Goal: Transaction & Acquisition: Book appointment/travel/reservation

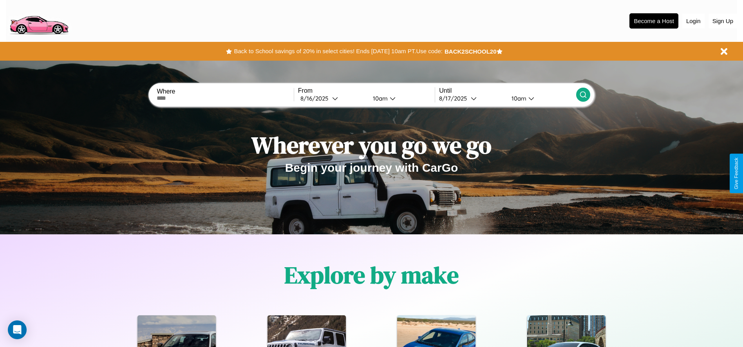
click at [225, 98] on input "text" at bounding box center [225, 98] width 137 height 6
type input "**********"
click at [332, 98] on div "[DATE]" at bounding box center [316, 98] width 32 height 7
select select "*"
select select "****"
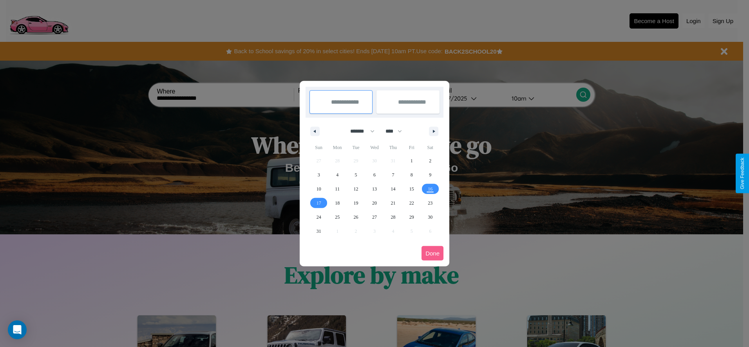
drag, startPoint x: 359, startPoint y: 131, endPoint x: 374, endPoint y: 157, distance: 30.2
click at [359, 131] on select "******* ******** ***** ***** *** **** **** ****** ********* ******* ******** **…" at bounding box center [360, 131] width 33 height 13
select select "*"
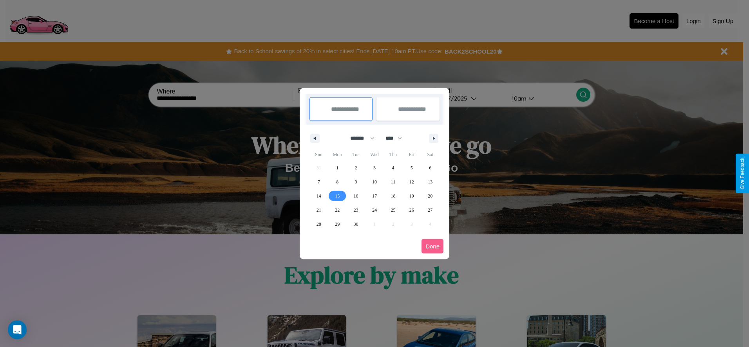
click at [337, 196] on span "15" at bounding box center [337, 196] width 5 height 14
type input "**********"
click at [318, 210] on span "21" at bounding box center [318, 210] width 5 height 14
type input "**********"
click at [432, 246] on button "Done" at bounding box center [432, 246] width 22 height 14
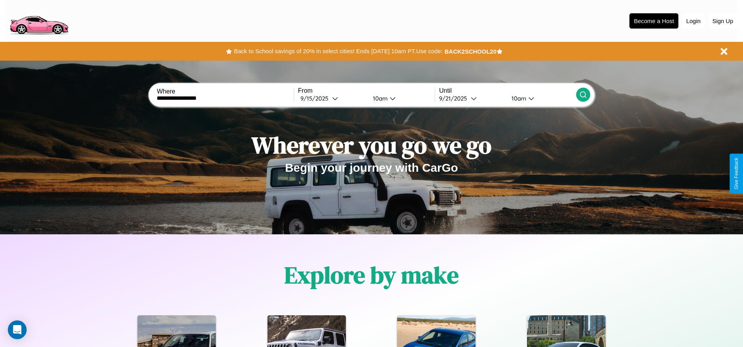
click at [583, 95] on icon at bounding box center [583, 95] width 8 height 8
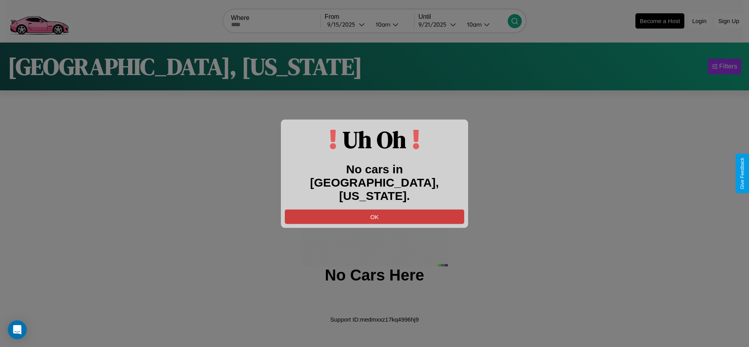
click at [374, 210] on button "OK" at bounding box center [374, 217] width 179 height 14
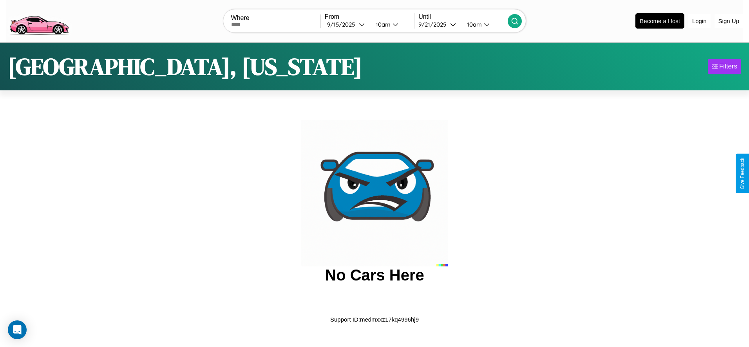
click at [39, 20] on img at bounding box center [39, 20] width 66 height 33
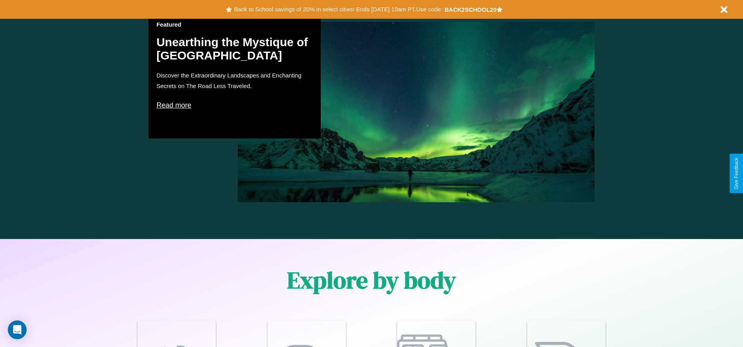
scroll to position [1124, 0]
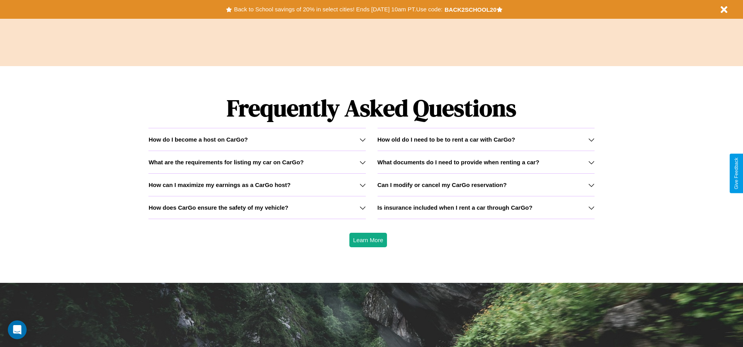
click at [362, 208] on icon at bounding box center [363, 208] width 6 height 6
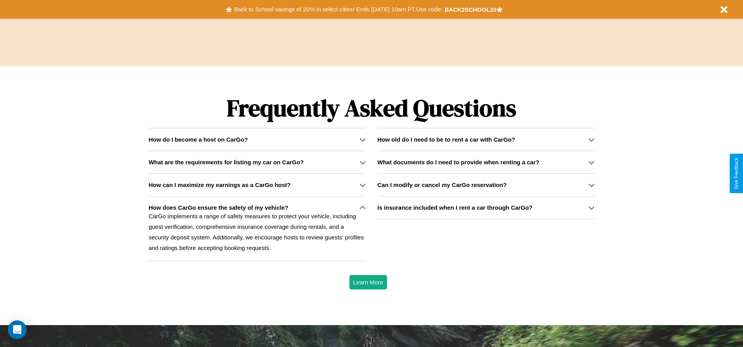
click at [257, 162] on h3 "What are the requirements for listing my car on CarGo?" at bounding box center [225, 162] width 155 height 7
click at [257, 229] on p "CarGo implements a range of safety measures to protect your vehicle, including …" at bounding box center [256, 232] width 217 height 42
click at [362, 208] on icon at bounding box center [363, 208] width 6 height 6
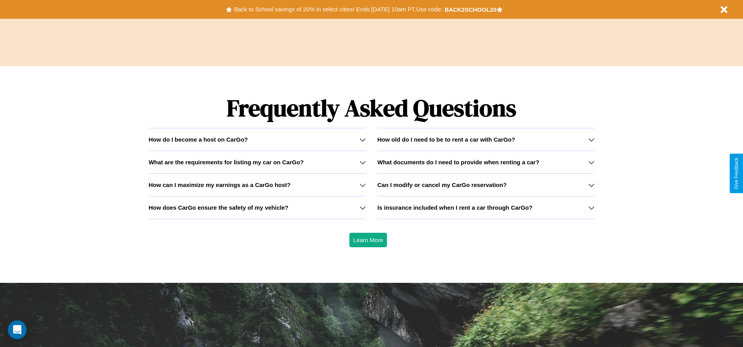
click at [257, 139] on div "How do I become a host on CarGo?" at bounding box center [256, 139] width 217 height 7
click at [338, 9] on button "Back to School savings of 20% in select cities! Ends [DATE] 10am PT. Use code:" at bounding box center [338, 9] width 212 height 11
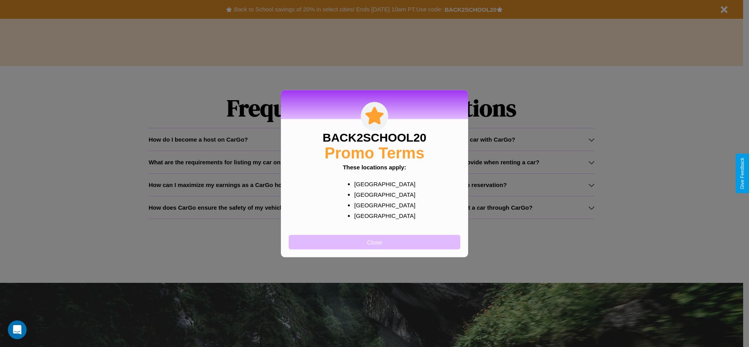
click at [374, 242] on button "Close" at bounding box center [375, 242] width 172 height 14
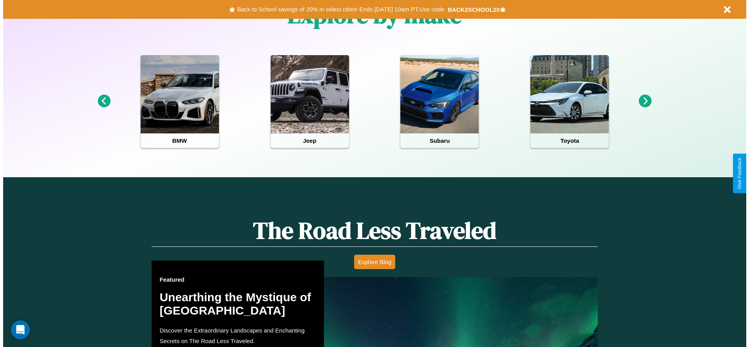
scroll to position [0, 0]
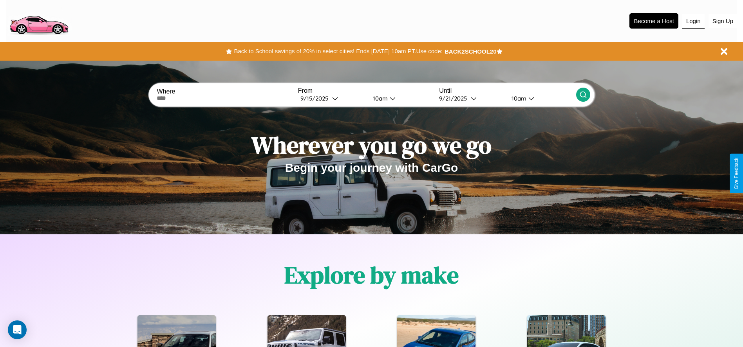
click at [693, 21] on button "Login" at bounding box center [693, 21] width 22 height 15
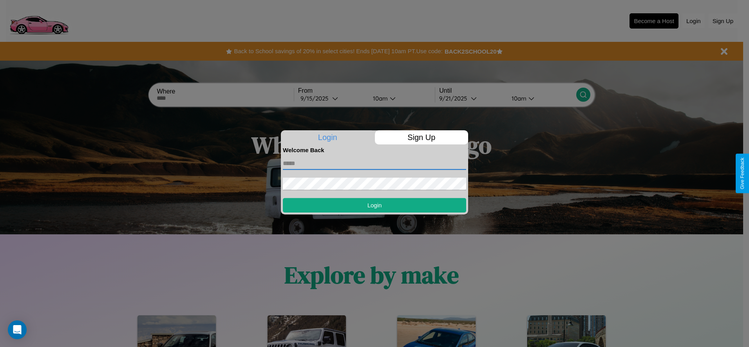
click at [374, 163] on input "text" at bounding box center [374, 163] width 183 height 13
type input "**********"
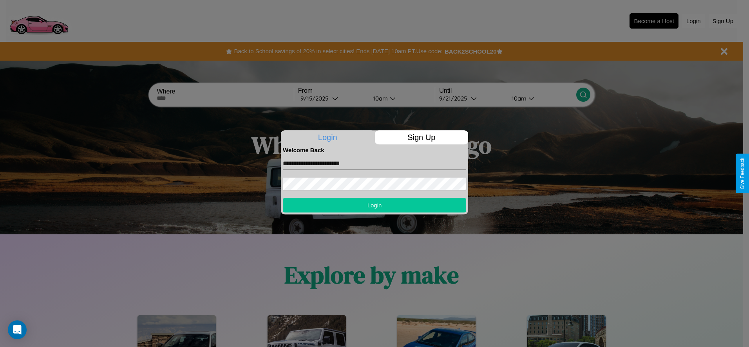
click at [374, 205] on button "Login" at bounding box center [374, 205] width 183 height 14
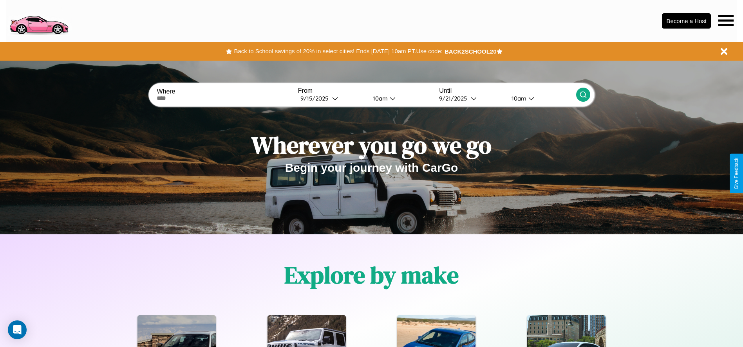
click at [726, 20] on icon at bounding box center [725, 20] width 15 height 11
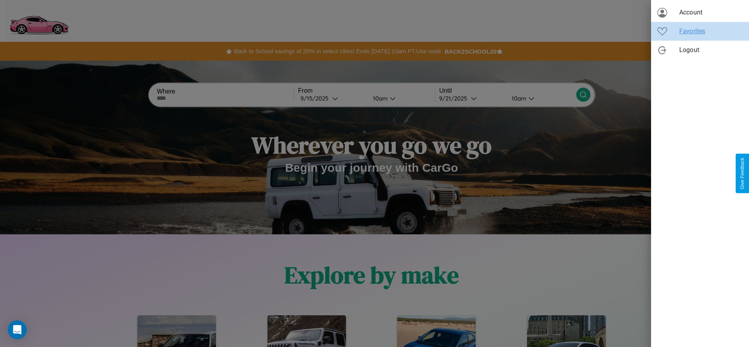
click at [700, 31] on span "Favorites" at bounding box center [710, 31] width 63 height 9
